Goal: Information Seeking & Learning: Learn about a topic

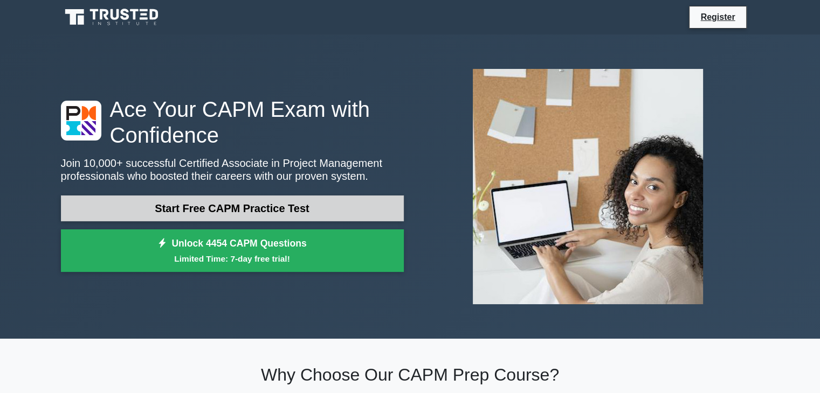
click at [210, 210] on link "Start Free CAPM Practice Test" at bounding box center [232, 209] width 343 height 26
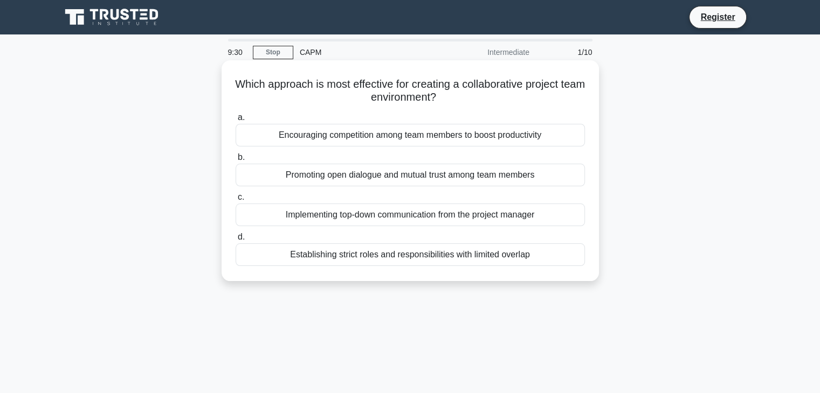
click at [361, 173] on div "Promoting open dialogue and mutual trust among team members" at bounding box center [409, 175] width 349 height 23
click at [235, 161] on input "b. Promoting open dialogue and mutual trust among team members" at bounding box center [235, 157] width 0 height 7
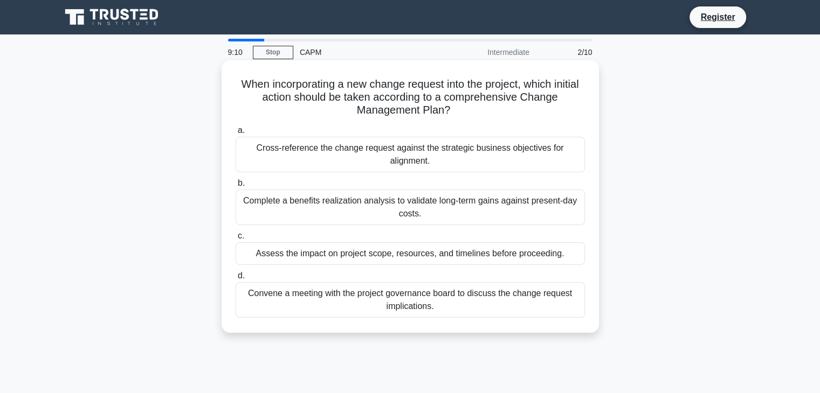
click at [494, 257] on div "Assess the impact on project scope, resources, and timelines before proceeding." at bounding box center [409, 253] width 349 height 23
click at [235, 240] on input "c. Assess the impact on project scope, resources, and timelines before proceedi…" at bounding box center [235, 236] width 0 height 7
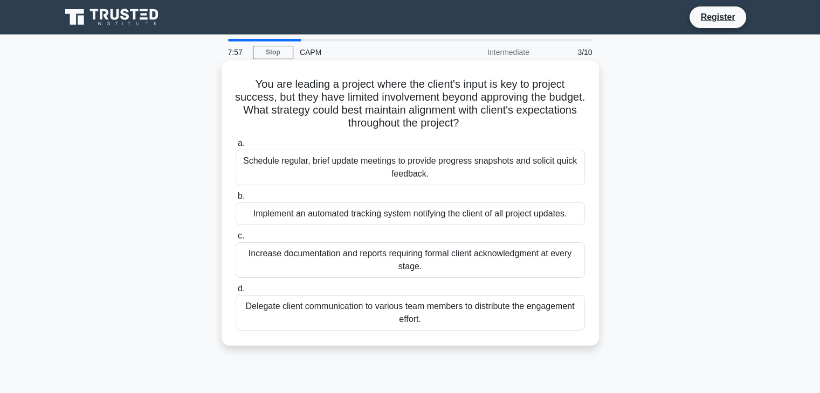
click at [358, 176] on div "Schedule regular, brief update meetings to provide progress snapshots and solic…" at bounding box center [409, 168] width 349 height 36
click at [235, 147] on input "a. Schedule regular, brief update meetings to provide progress snapshots and so…" at bounding box center [235, 143] width 0 height 7
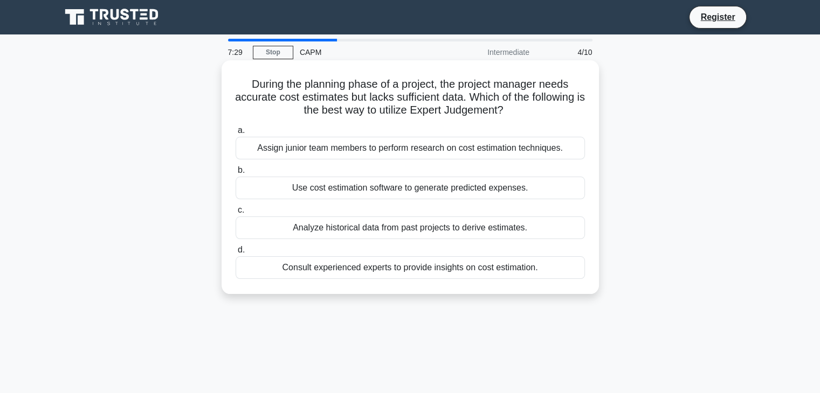
click at [345, 267] on div "Consult experienced experts to provide insights on cost estimation." at bounding box center [409, 267] width 349 height 23
click at [235, 254] on input "d. Consult experienced experts to provide insights on cost estimation." at bounding box center [235, 250] width 0 height 7
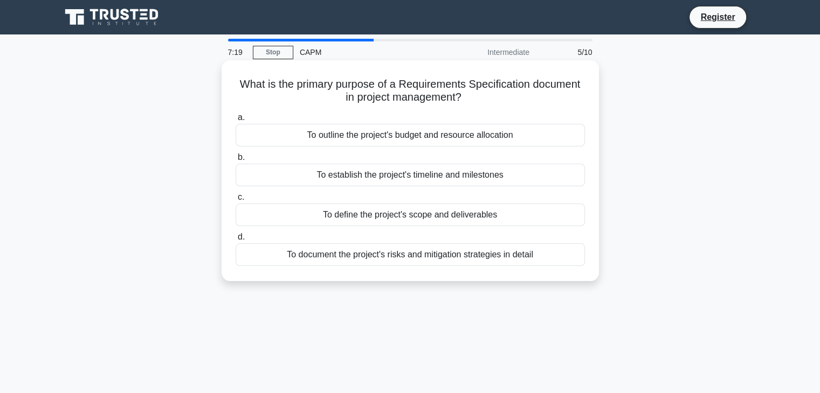
click at [403, 216] on div "To define the project's scope and deliverables" at bounding box center [409, 215] width 349 height 23
click at [235, 201] on input "c. To define the project's scope and deliverables" at bounding box center [235, 197] width 0 height 7
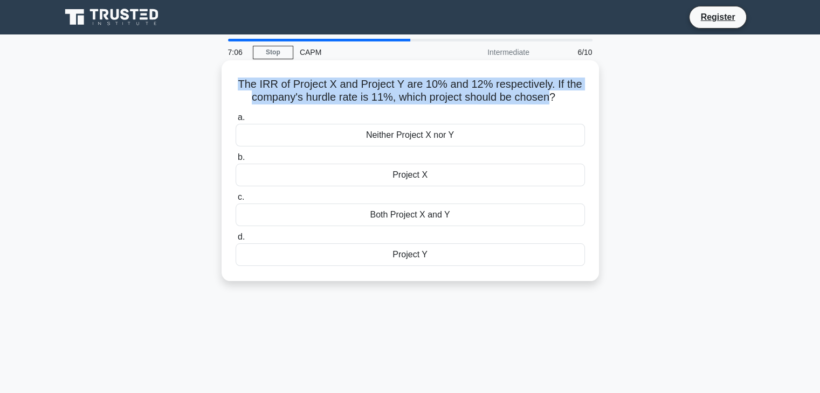
drag, startPoint x: 532, startPoint y: 100, endPoint x: 230, endPoint y: 82, distance: 302.8
click at [230, 82] on div "The IRR of Project X and Project Y are 10% and 12% respectively. If the company…" at bounding box center [410, 171] width 369 height 212
copy h5 "The IRR of Project X and Project Y are 10% and 12% respectively. If the company…"
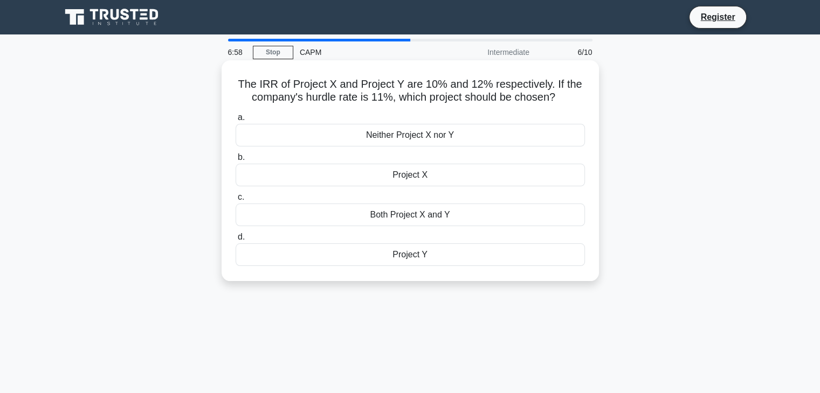
click at [418, 256] on div "Project Y" at bounding box center [409, 255] width 349 height 23
click at [235, 241] on input "d. Project Y" at bounding box center [235, 237] width 0 height 7
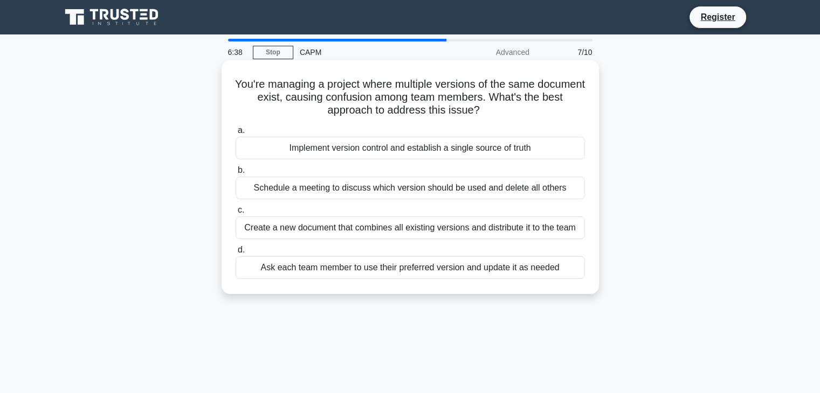
click at [453, 150] on div "Implement version control and establish a single source of truth" at bounding box center [409, 148] width 349 height 23
click at [235, 134] on input "a. Implement version control and establish a single source of truth" at bounding box center [235, 130] width 0 height 7
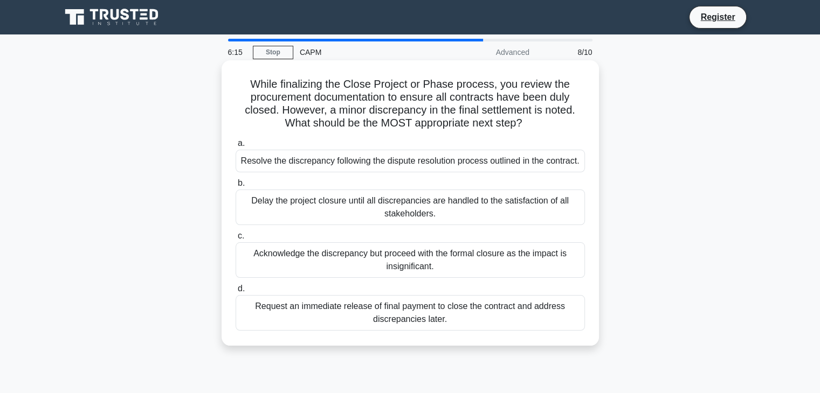
click at [410, 162] on div "Resolve the discrepancy following the dispute resolution process outlined in th…" at bounding box center [409, 161] width 349 height 23
click at [235, 147] on input "a. Resolve the discrepancy following the dispute resolution process outlined in…" at bounding box center [235, 143] width 0 height 7
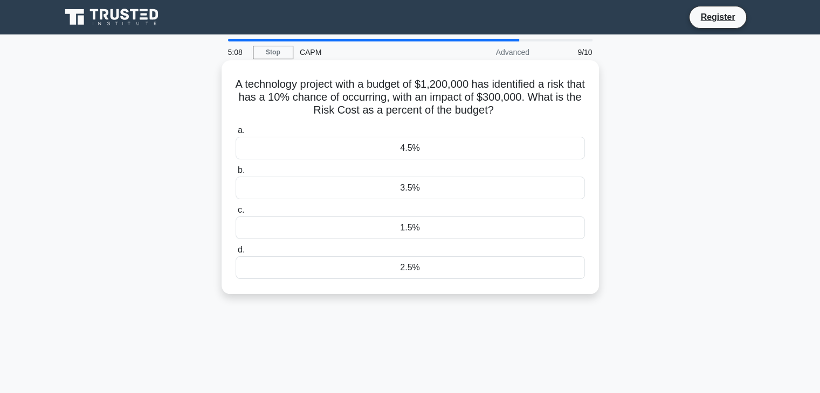
click at [431, 188] on div "3.5%" at bounding box center [409, 188] width 349 height 23
click at [235, 174] on input "b. 3.5%" at bounding box center [235, 170] width 0 height 7
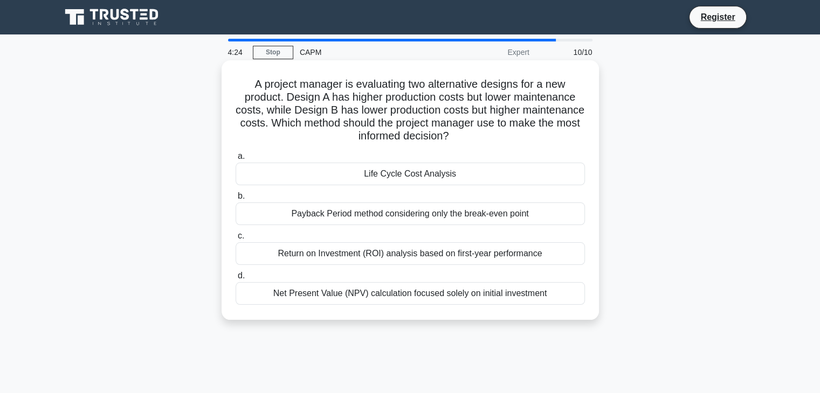
click at [480, 175] on div "Life Cycle Cost Analysis" at bounding box center [409, 174] width 349 height 23
click at [235, 160] on input "a. Life Cycle Cost Analysis" at bounding box center [235, 156] width 0 height 7
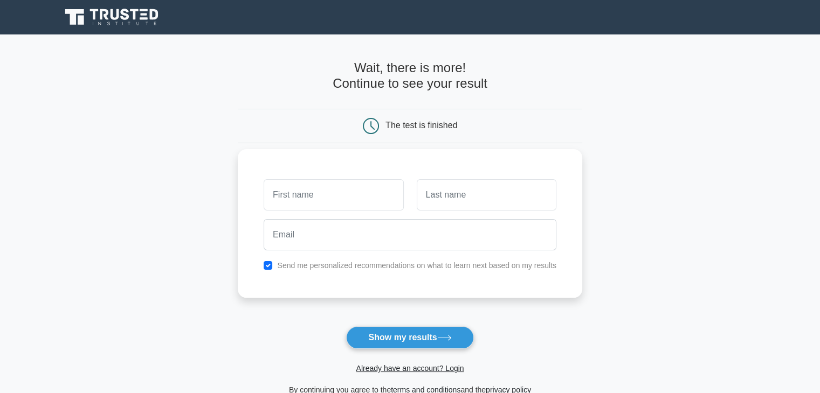
click at [349, 197] on input "text" at bounding box center [334, 194] width 140 height 31
type input "enny"
click at [453, 205] on input "text" at bounding box center [487, 194] width 140 height 31
type input "tush"
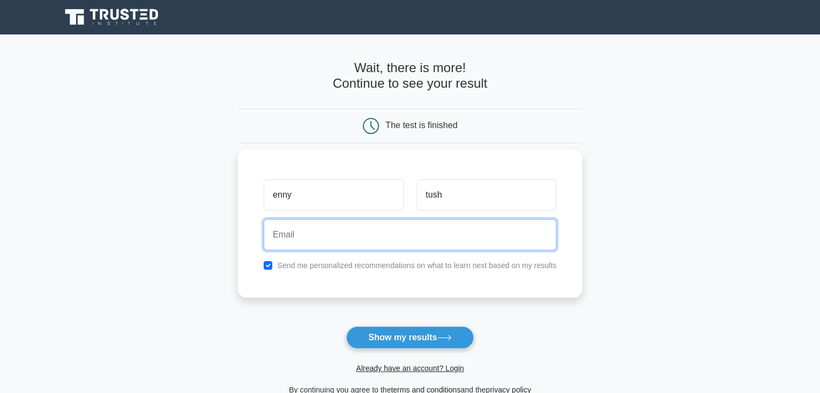
click at [315, 238] on input "email" at bounding box center [410, 234] width 293 height 31
type input "hallatoyin@yahoo.co.uk"
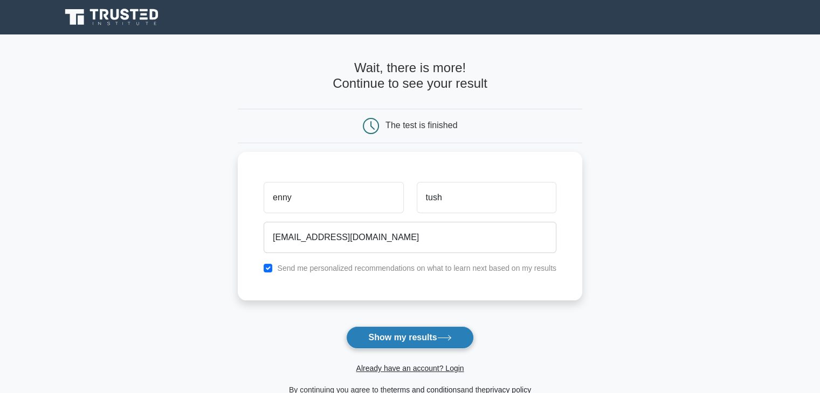
click at [435, 332] on button "Show my results" at bounding box center [409, 338] width 127 height 23
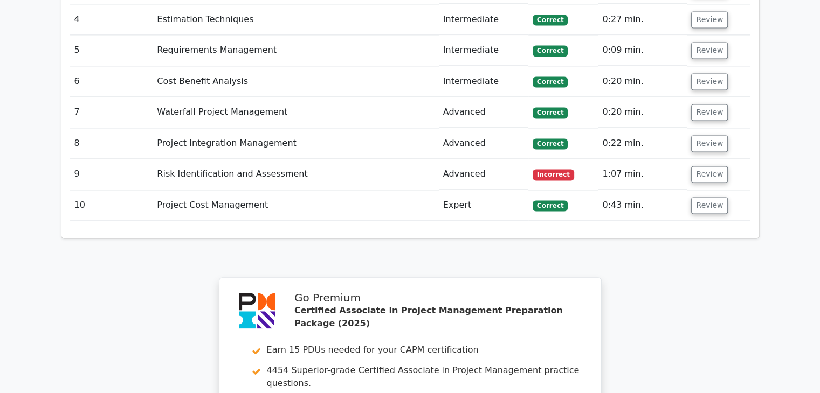
scroll to position [1347, 0]
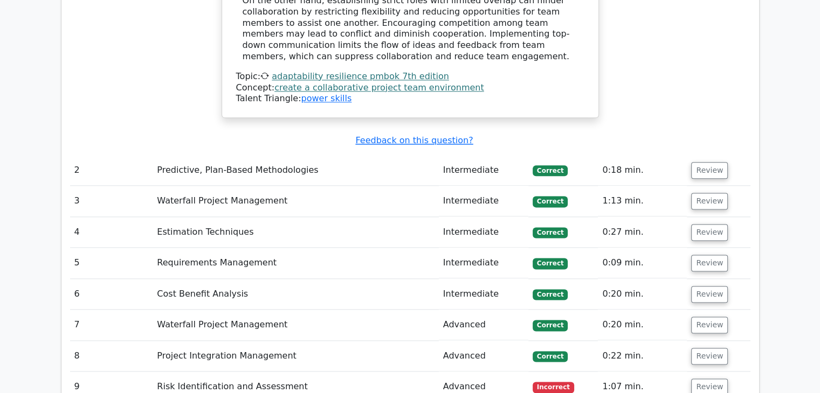
click at [244, 155] on td "Predictive, Plan-Based Methodologies" at bounding box center [295, 170] width 286 height 31
click at [711, 162] on button "Review" at bounding box center [709, 170] width 37 height 17
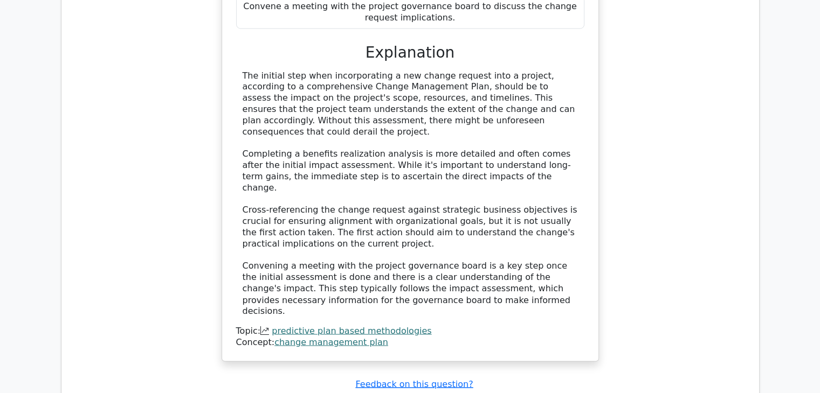
scroll to position [1778, 0]
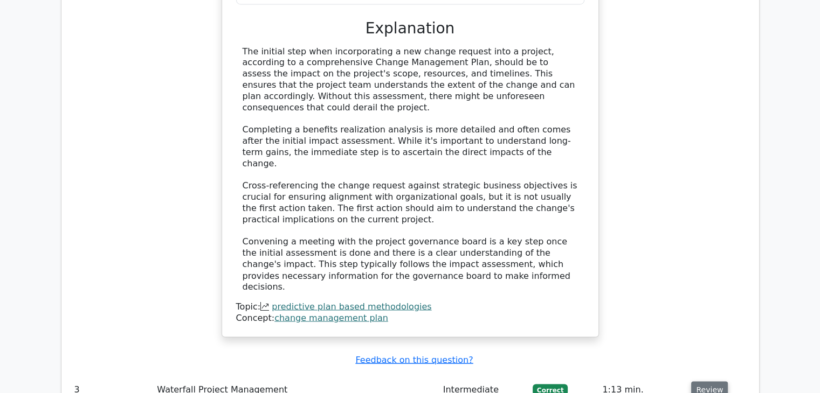
click at [709, 382] on button "Review" at bounding box center [709, 390] width 37 height 17
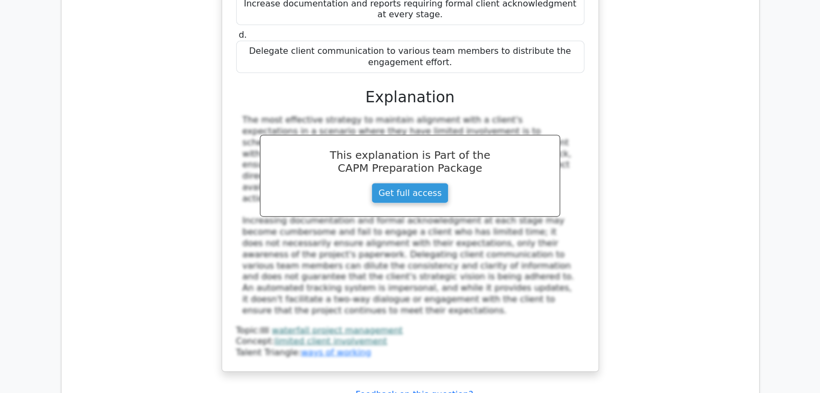
scroll to position [2425, 0]
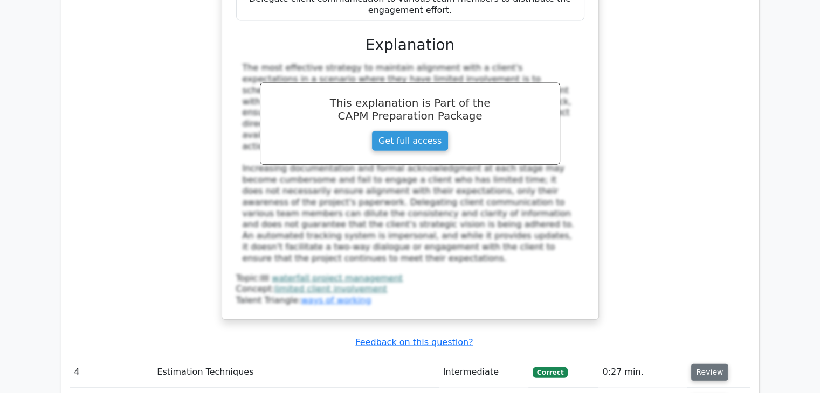
click at [708, 364] on button "Review" at bounding box center [709, 372] width 37 height 17
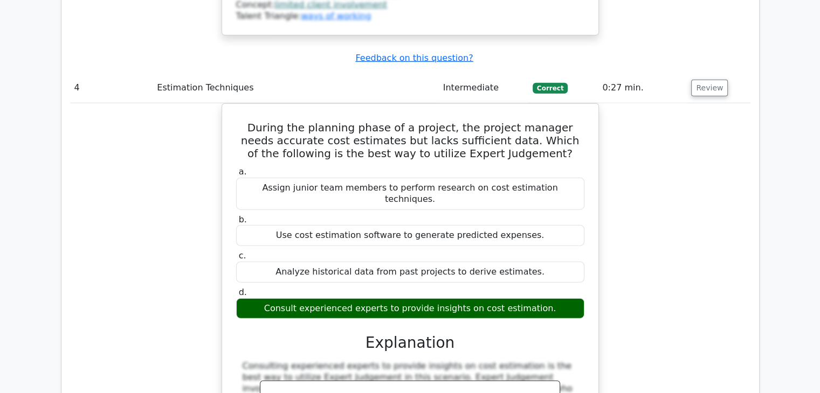
scroll to position [2856, 0]
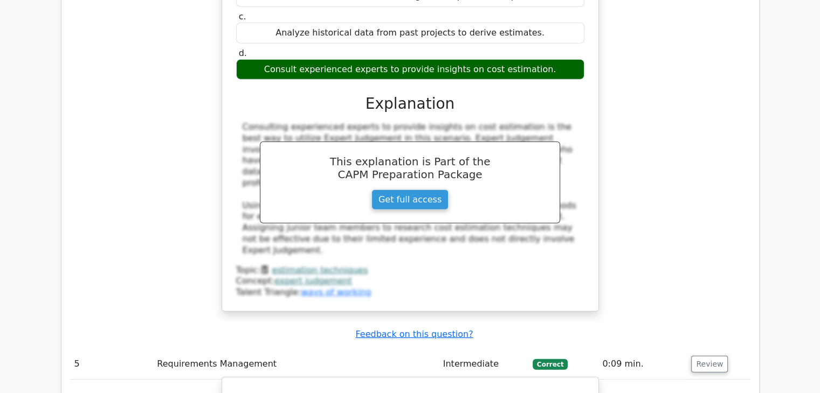
scroll to position [3072, 0]
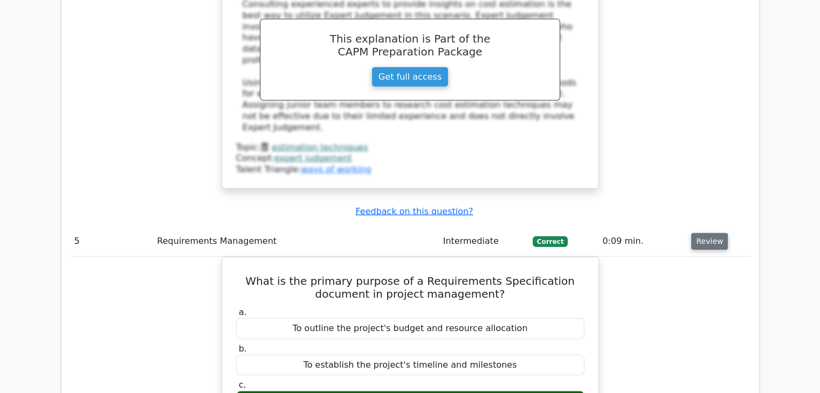
click at [699, 233] on button "Review" at bounding box center [709, 241] width 37 height 17
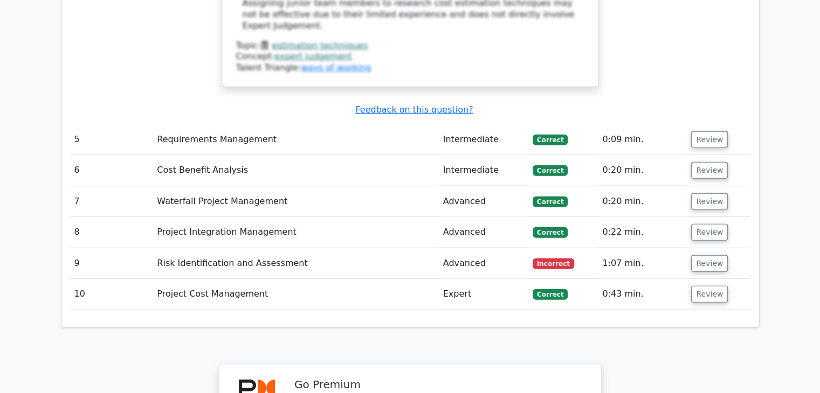
scroll to position [3125, 0]
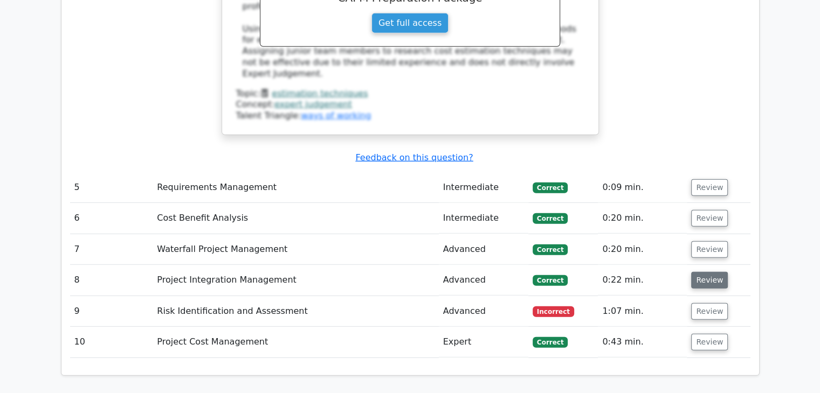
click at [704, 272] on button "Review" at bounding box center [709, 280] width 37 height 17
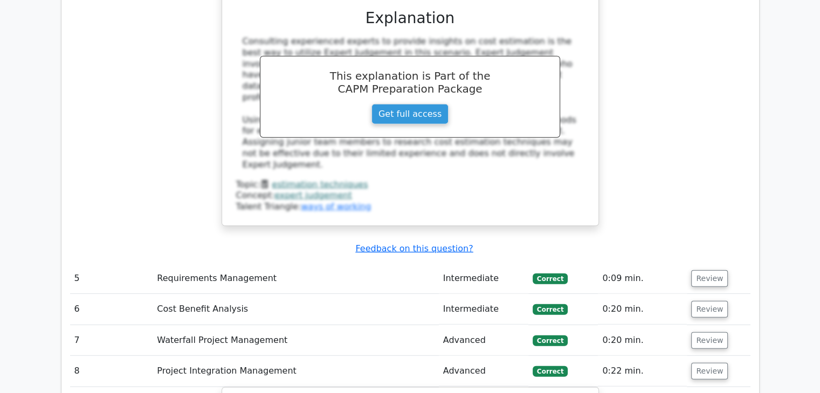
scroll to position [3018, 0]
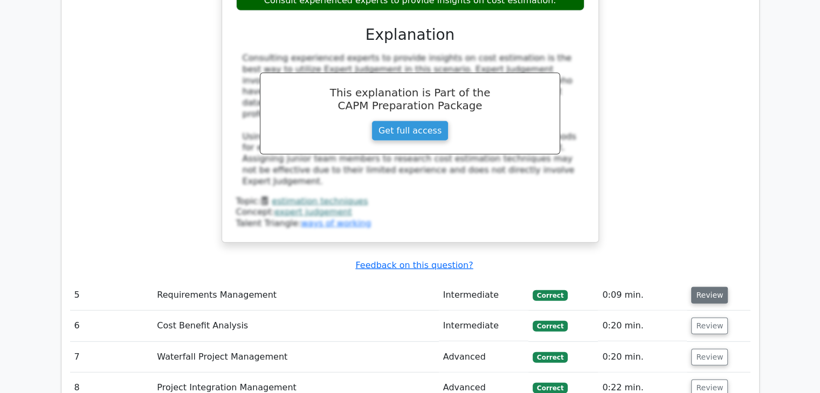
click at [706, 287] on button "Review" at bounding box center [709, 295] width 37 height 17
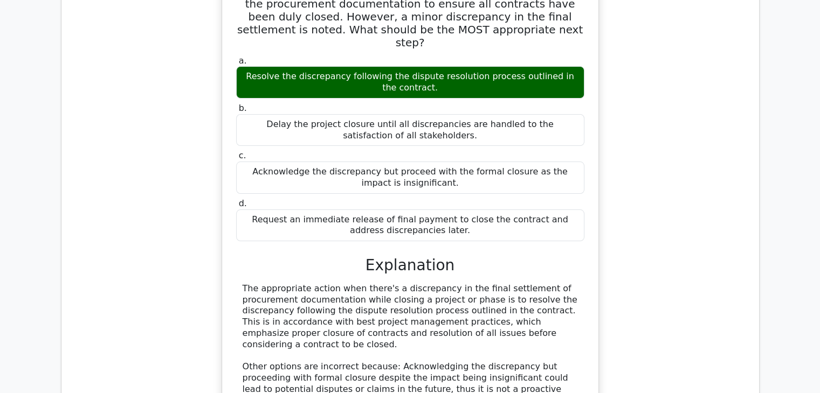
scroll to position [4149, 0]
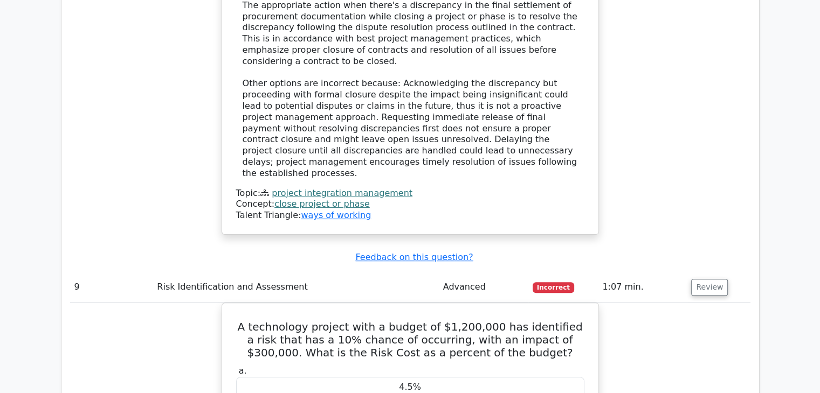
scroll to position [4311, 0]
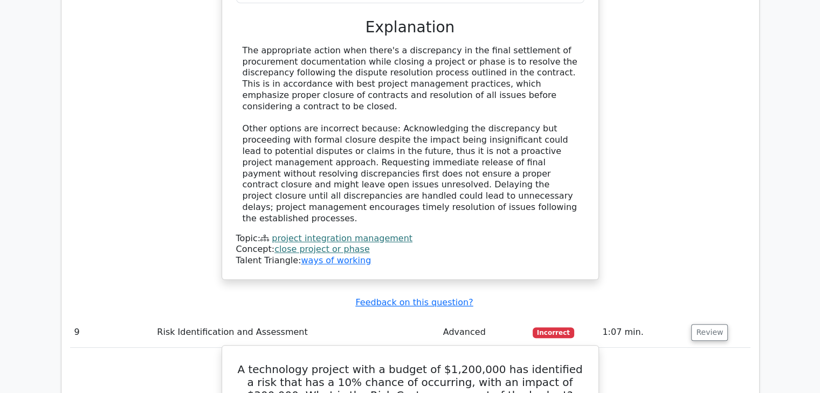
drag, startPoint x: 239, startPoint y: 150, endPoint x: 468, endPoint y: 323, distance: 286.2
copy div "A technology project with a budget of $1,200,000 has identified a risk that has…"
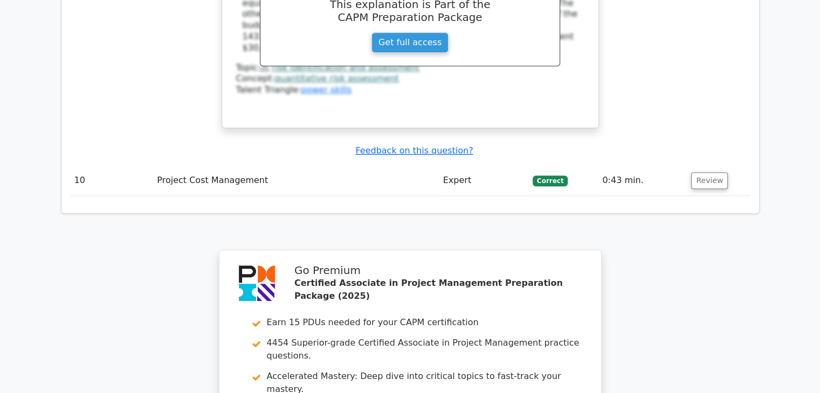
scroll to position [5011, 0]
